Goal: Information Seeking & Learning: Check status

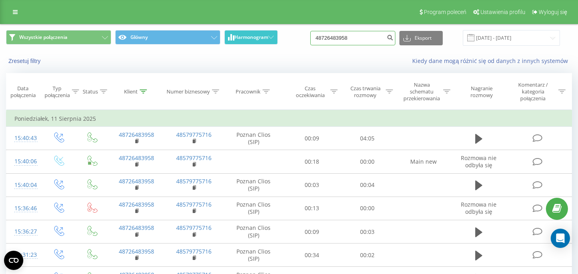
drag, startPoint x: 361, startPoint y: 36, endPoint x: 278, endPoint y: 36, distance: 83.5
click at [310, 36] on input "48726483958" at bounding box center [352, 38] width 85 height 14
paste input "502307900"
type input "48502307900"
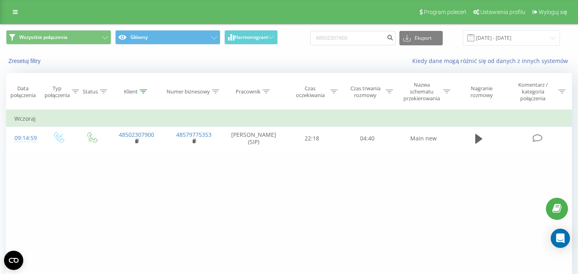
click at [371, 47] on div "Wszystkie połączenia Główny Harmonogram 48502307900 Eksport .csv .xls .xlsx [DA…" at bounding box center [288, 37] width 577 height 27
drag, startPoint x: 371, startPoint y: 39, endPoint x: 292, endPoint y: 38, distance: 79.5
click at [310, 38] on input "48502307900" at bounding box center [352, 38] width 85 height 14
click at [370, 41] on input at bounding box center [352, 38] width 85 height 14
paste input "696094079"
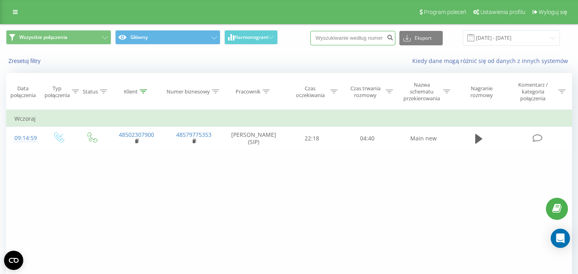
type input "696094079"
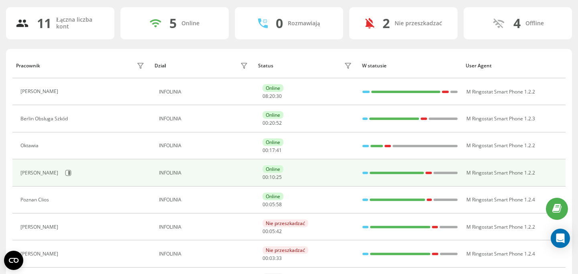
scroll to position [49, 0]
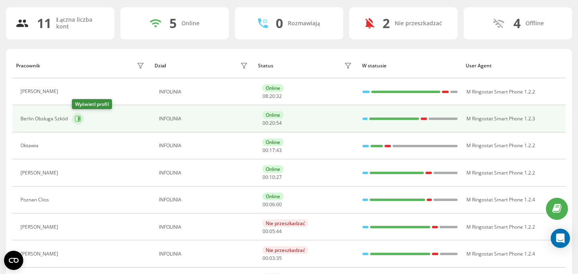
click at [80, 120] on icon at bounding box center [79, 119] width 2 height 4
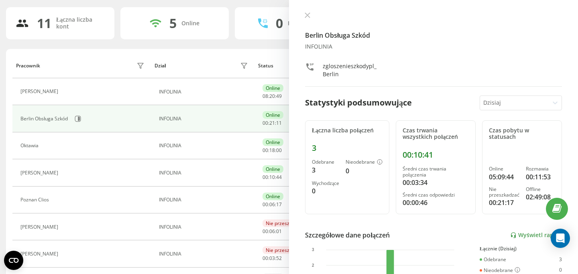
click at [499, 106] on div at bounding box center [515, 102] width 63 height 9
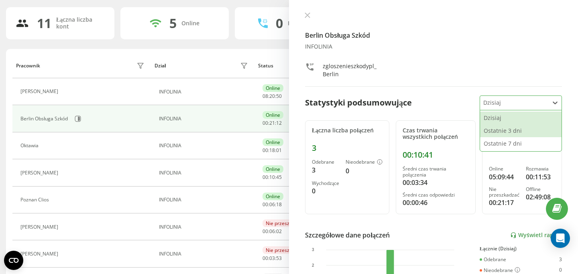
click at [500, 130] on div "Ostatnie 3 dni" at bounding box center [521, 130] width 82 height 13
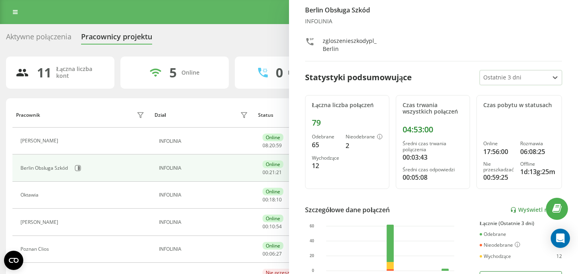
scroll to position [26, 0]
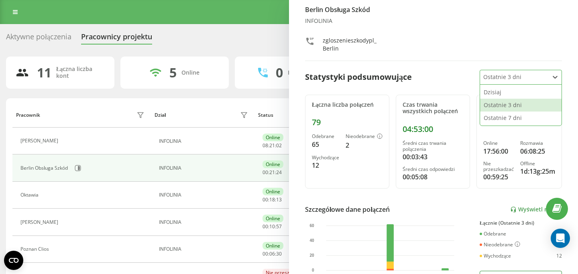
click at [541, 73] on div at bounding box center [515, 77] width 63 height 9
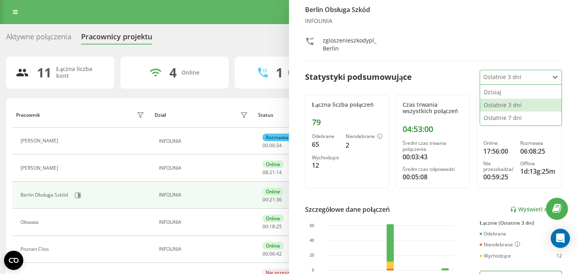
click at [489, 77] on div at bounding box center [515, 77] width 63 height 9
click at [494, 91] on div "Dzisiaj" at bounding box center [521, 92] width 82 height 13
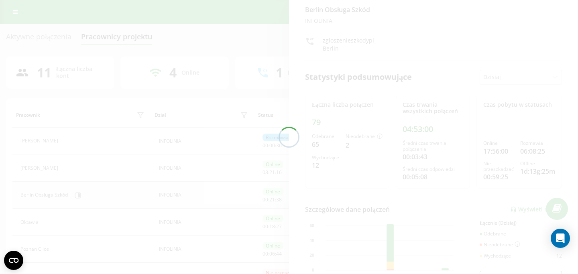
click at [508, 84] on div at bounding box center [289, 137] width 578 height 274
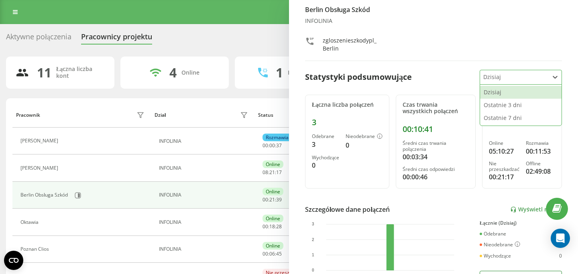
click at [508, 81] on div at bounding box center [515, 77] width 63 height 9
click at [502, 102] on div "Ostatnie 3 dni" at bounding box center [521, 105] width 82 height 13
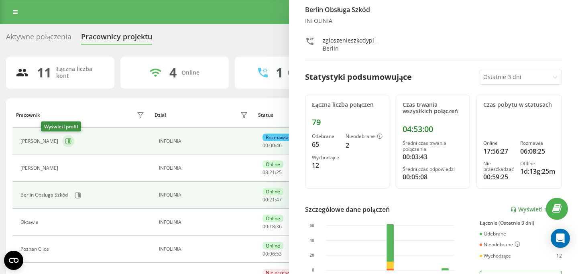
click at [68, 141] on icon at bounding box center [69, 141] width 2 height 4
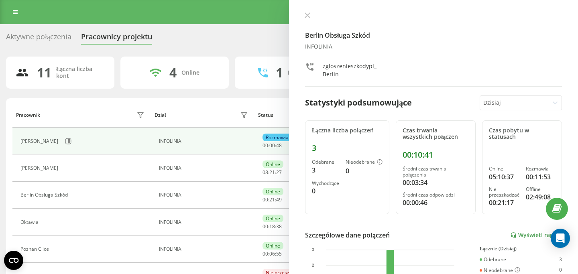
click at [532, 94] on div "Berlin Obsługa Szkód INFOLINIA zgloszenieszkodypl_Berlin Statystyki podsumowują…" at bounding box center [433, 137] width 289 height 274
click at [532, 99] on div at bounding box center [515, 102] width 63 height 9
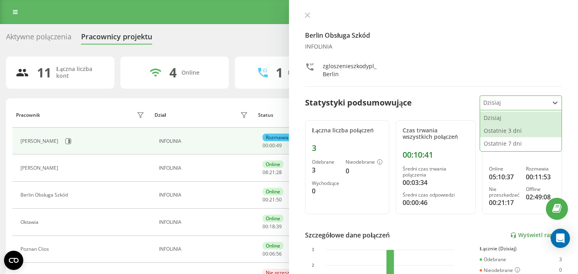
click at [515, 132] on div "Ostatnie 3 dni" at bounding box center [521, 130] width 82 height 13
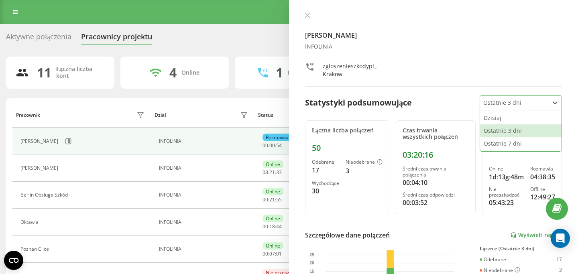
click at [527, 105] on div at bounding box center [515, 102] width 63 height 9
click at [495, 117] on div "Dzisiaj" at bounding box center [521, 118] width 82 height 13
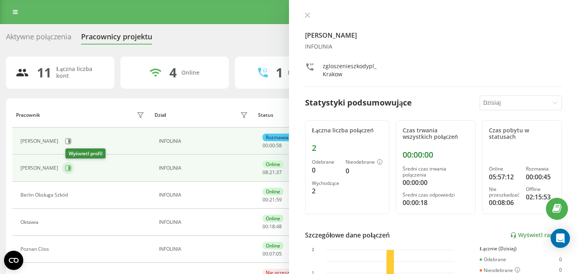
click at [69, 169] on icon at bounding box center [68, 168] width 6 height 6
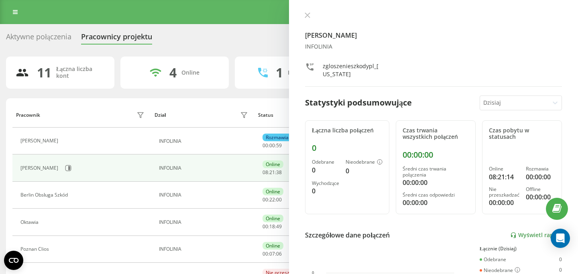
click at [507, 106] on div at bounding box center [515, 102] width 63 height 9
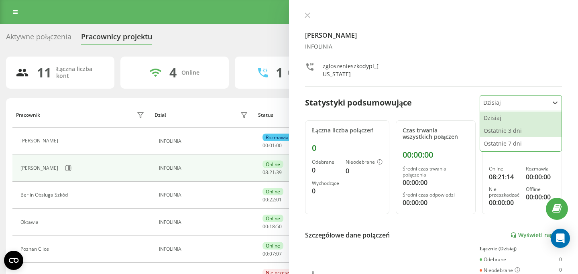
click at [502, 129] on div "Ostatnie 3 dni" at bounding box center [521, 130] width 82 height 13
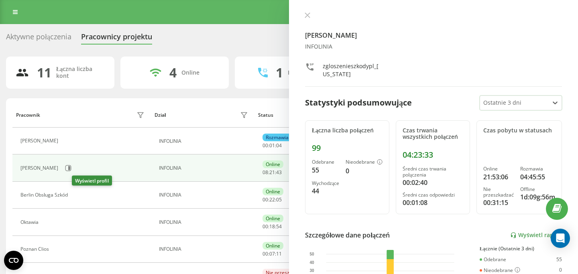
click at [77, 194] on icon at bounding box center [76, 195] width 6 height 6
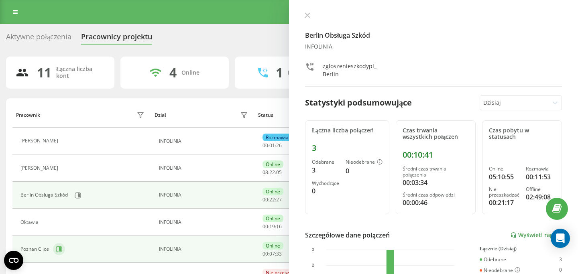
click at [60, 253] on icon at bounding box center [59, 249] width 6 height 6
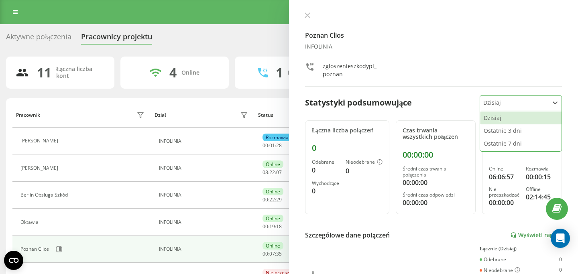
click at [504, 102] on div at bounding box center [515, 102] width 63 height 9
click at [493, 129] on div "Ostatnie 3 dni" at bounding box center [521, 130] width 82 height 13
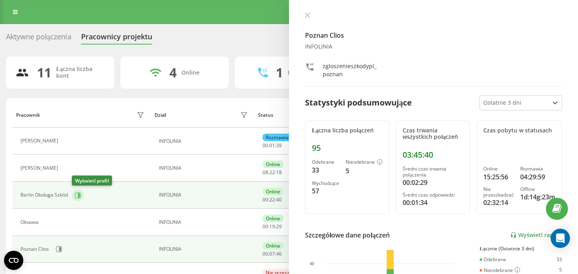
click at [75, 196] on icon at bounding box center [78, 195] width 6 height 6
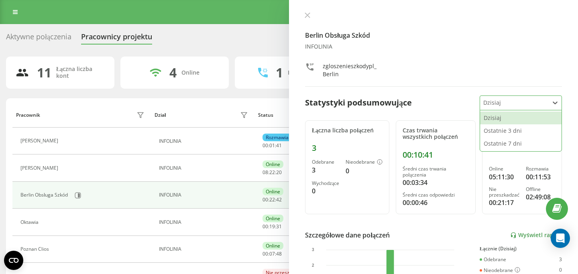
click at [526, 101] on div at bounding box center [515, 102] width 63 height 9
click at [498, 135] on div "Ostatnie 3 dni" at bounding box center [521, 130] width 82 height 13
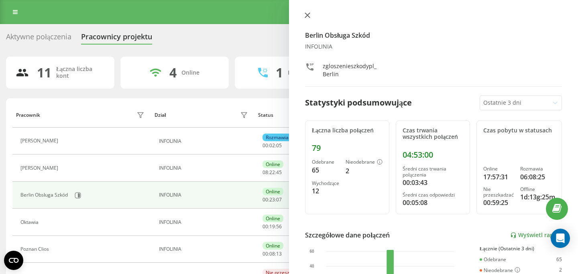
click at [306, 16] on icon at bounding box center [307, 15] width 5 height 5
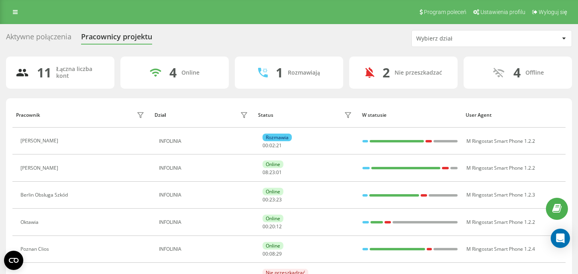
click at [59, 36] on div "Aktywne połączenia" at bounding box center [38, 39] width 65 height 12
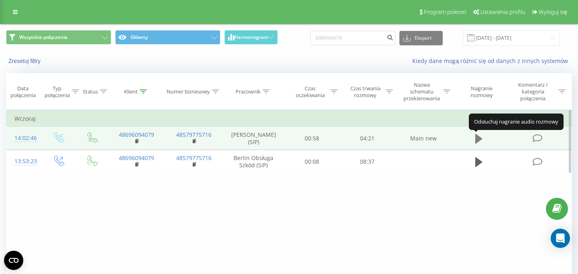
click at [476, 140] on icon at bounding box center [478, 139] width 7 height 10
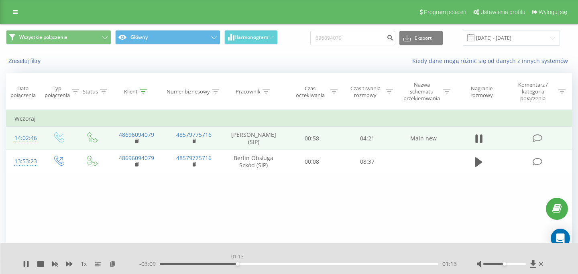
click at [237, 265] on div "01:13" at bounding box center [299, 264] width 279 height 2
click at [274, 264] on div "01:14" at bounding box center [299, 264] width 279 height 2
click at [311, 265] on div "01:57" at bounding box center [299, 264] width 279 height 2
click at [342, 264] on div "02:22" at bounding box center [299, 264] width 279 height 2
click at [24, 262] on icon at bounding box center [25, 264] width 2 height 6
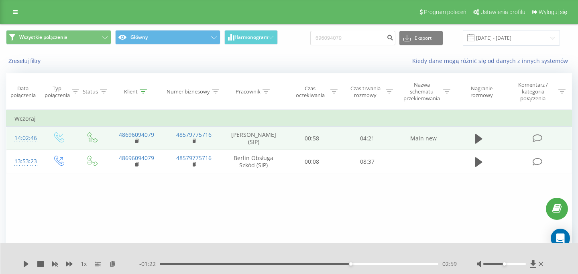
click at [30, 261] on div "1 x" at bounding box center [81, 264] width 116 height 8
click at [26, 262] on icon at bounding box center [26, 264] width 6 height 6
click at [377, 264] on div "03:08" at bounding box center [299, 264] width 279 height 2
click at [361, 265] on div "03:33" at bounding box center [299, 264] width 279 height 2
click at [399, 264] on div "03:11" at bounding box center [299, 264] width 279 height 2
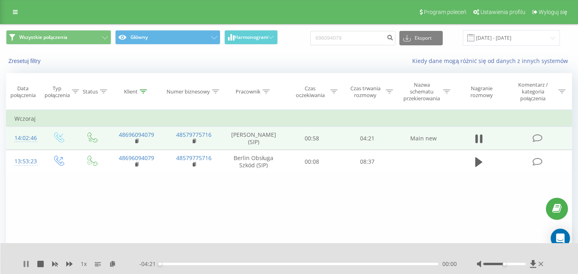
click at [25, 265] on icon at bounding box center [25, 264] width 2 height 6
drag, startPoint x: 372, startPoint y: 35, endPoint x: 304, endPoint y: 35, distance: 67.9
click at [310, 35] on input "696094079" at bounding box center [352, 38] width 85 height 14
paste input "514760677"
type input "514760677"
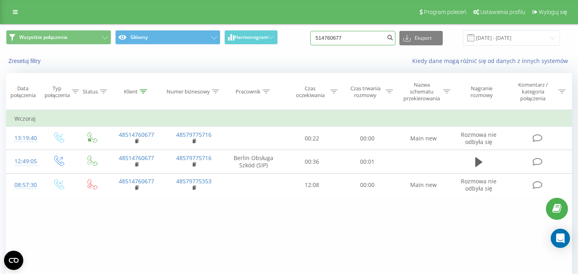
drag, startPoint x: 357, startPoint y: 39, endPoint x: 292, endPoint y: 34, distance: 65.3
click at [310, 35] on input "514760677" at bounding box center [352, 38] width 85 height 14
paste input "48512101703"
type input "48512101703"
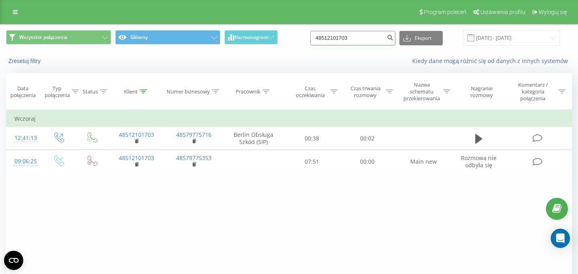
drag, startPoint x: 372, startPoint y: 42, endPoint x: 294, endPoint y: 37, distance: 77.7
click at [310, 39] on input "48512101703" at bounding box center [352, 38] width 85 height 14
paste input "01106406"
type input "48501106406"
drag, startPoint x: 358, startPoint y: 36, endPoint x: 316, endPoint y: 36, distance: 42.6
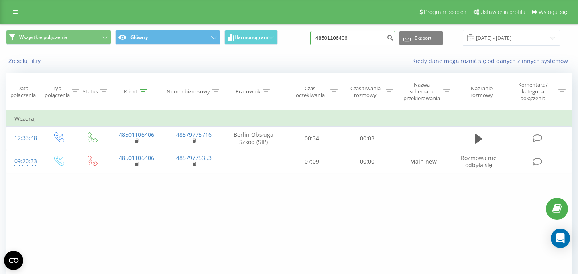
click at [326, 36] on input "48501106406" at bounding box center [352, 38] width 85 height 14
paste input "11434797"
type input "48511434797"
